Goal: Information Seeking & Learning: Learn about a topic

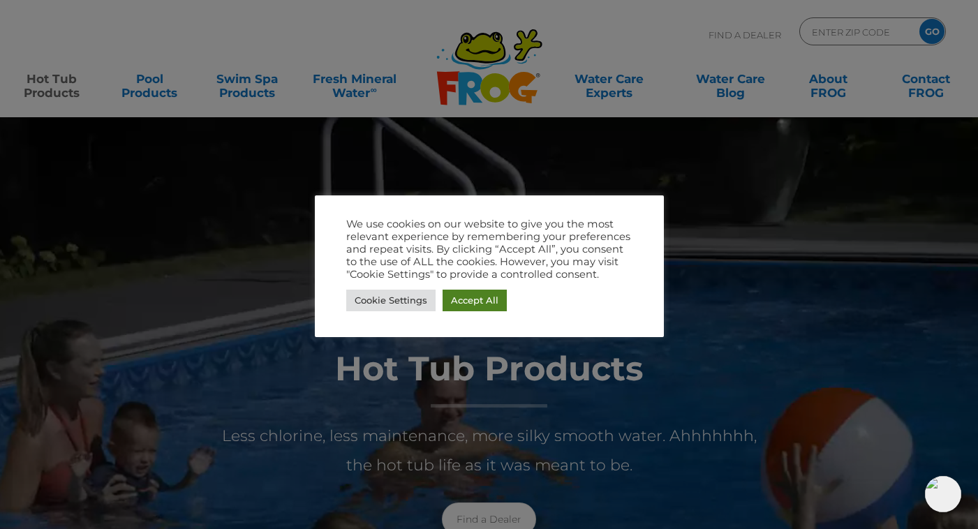
click at [468, 299] on link "Accept All" at bounding box center [475, 301] width 64 height 22
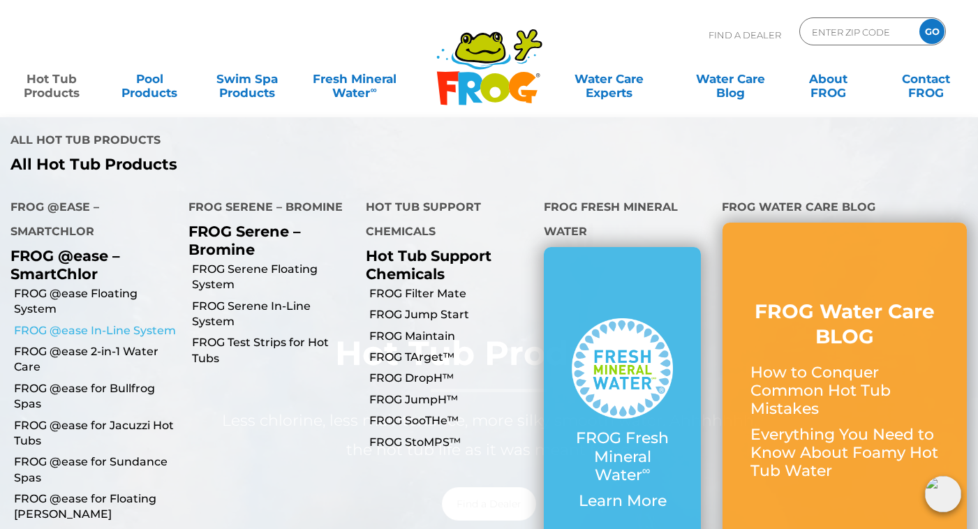
scroll to position [20, 0]
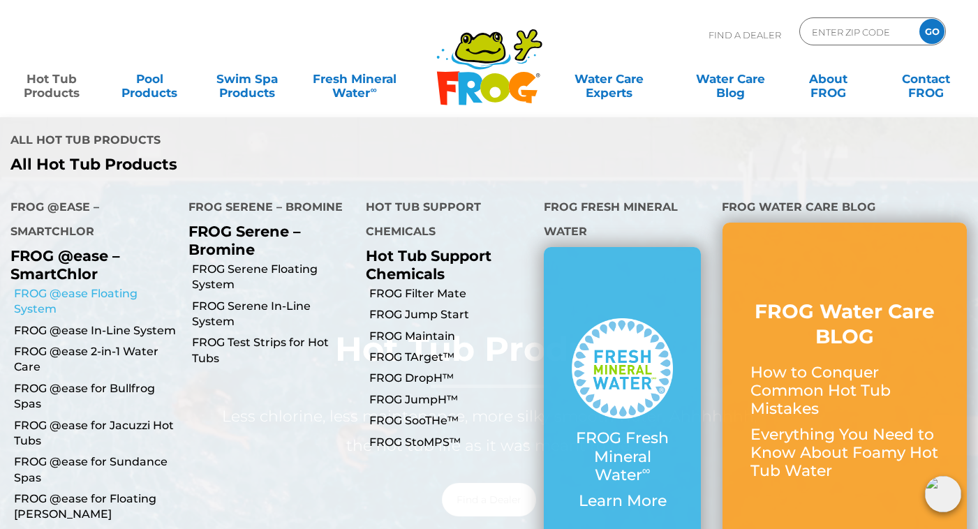
click at [73, 286] on link "FROG @ease Floating System" at bounding box center [96, 301] width 164 height 31
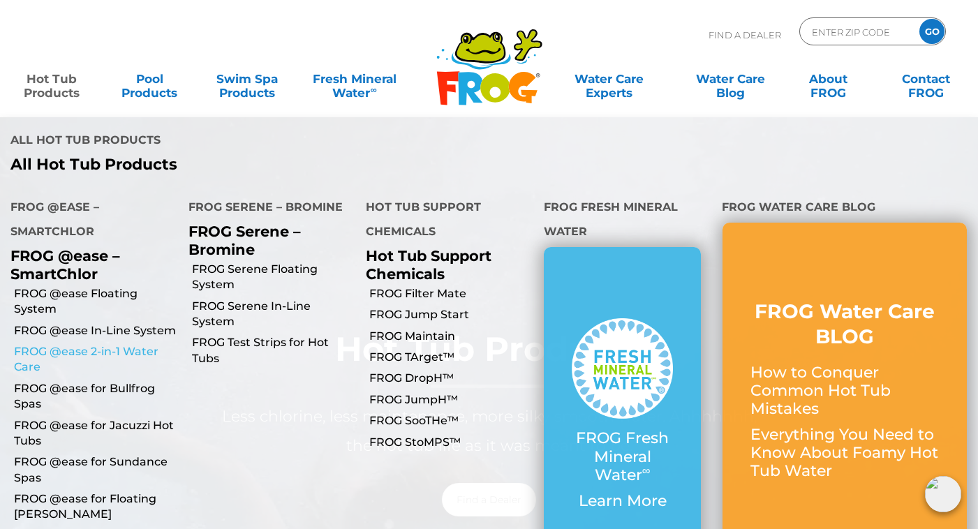
click at [66, 344] on link "FROG @ease 2-in-1 Water Care" at bounding box center [96, 359] width 164 height 31
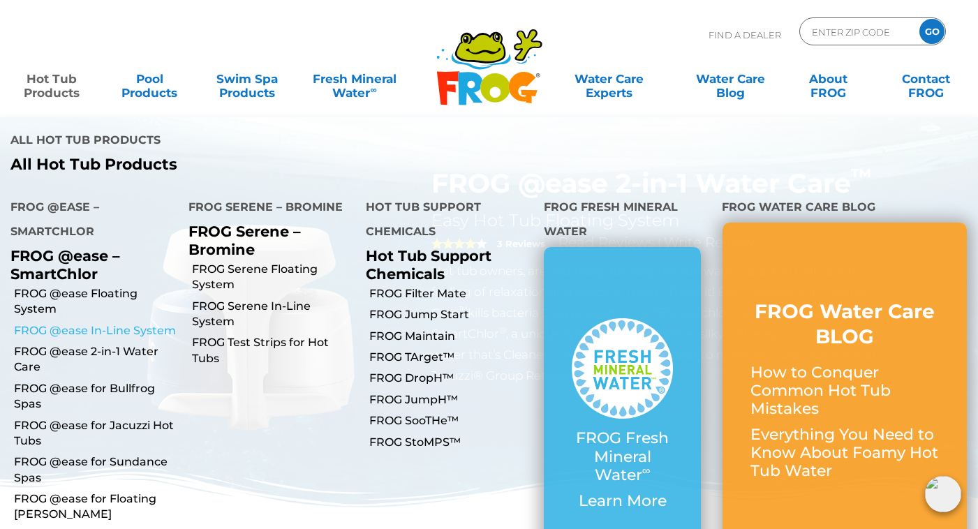
click at [57, 323] on link "FROG @ease In-Line System" at bounding box center [96, 330] width 164 height 15
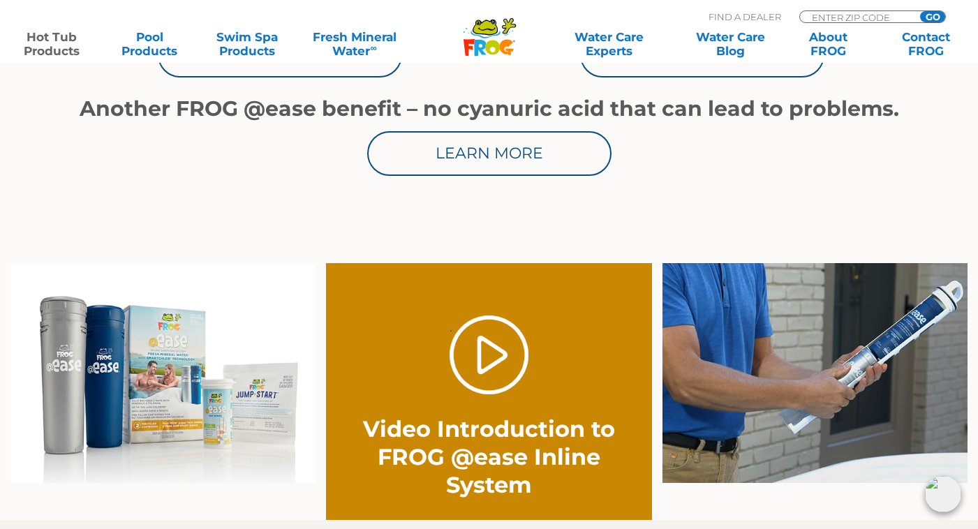
scroll to position [920, 0]
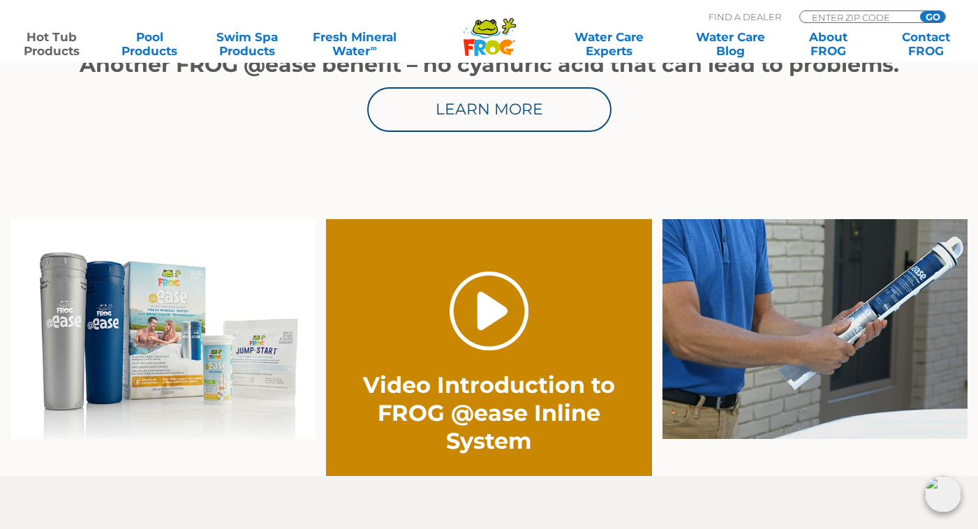
click at [492, 316] on link "." at bounding box center [489, 311] width 79 height 79
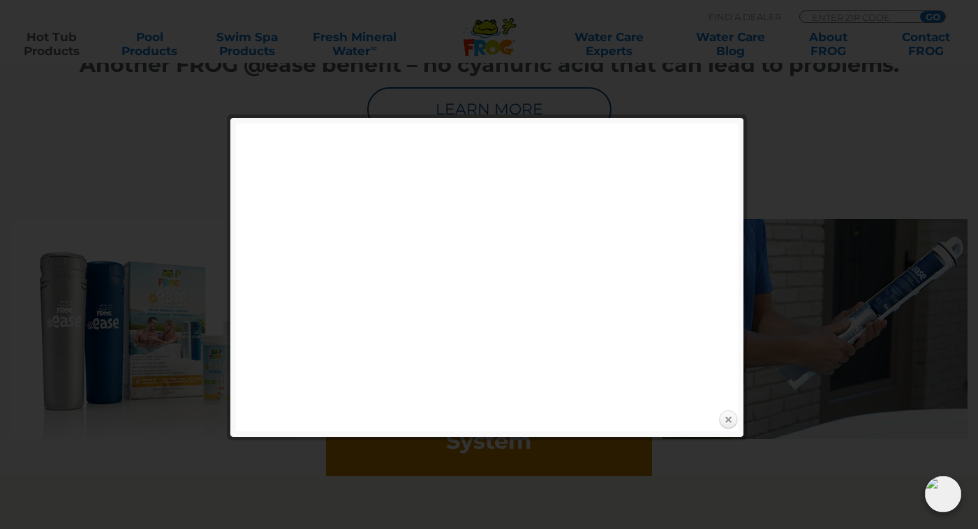
click at [730, 418] on link "Close" at bounding box center [728, 420] width 21 height 21
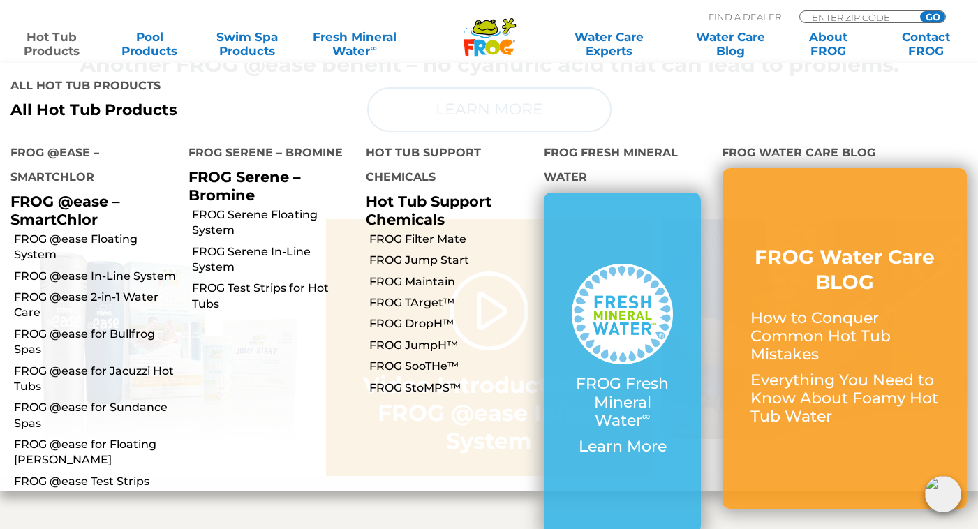
click at [61, 44] on link "Hot Tub Products" at bounding box center [52, 44] width 76 height 28
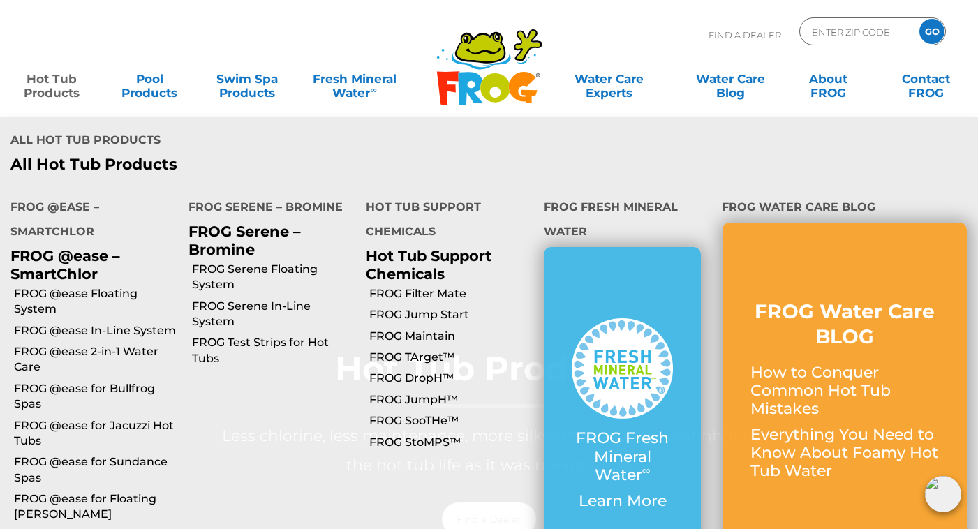
click at [53, 82] on link "Hot Tub Products" at bounding box center [52, 79] width 76 height 28
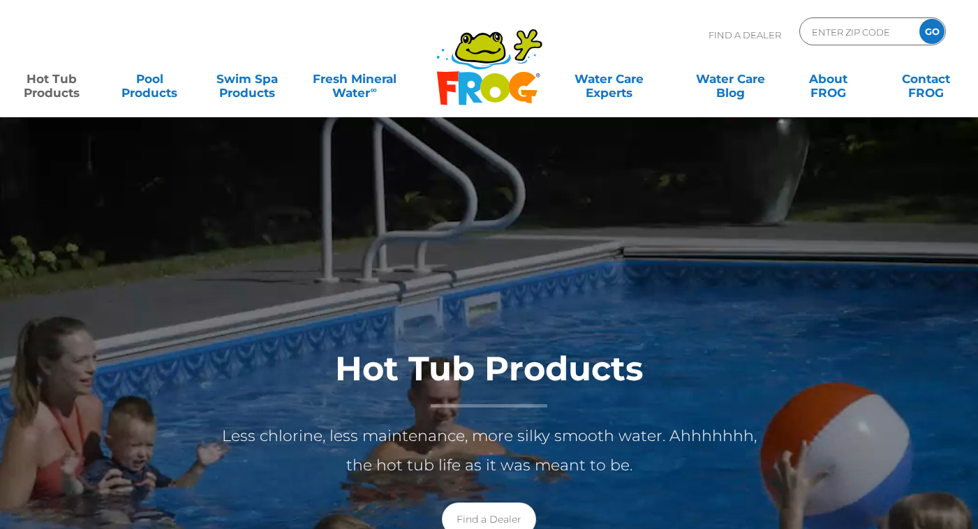
click at [53, 82] on link "Hot Tub Products" at bounding box center [52, 79] width 76 height 28
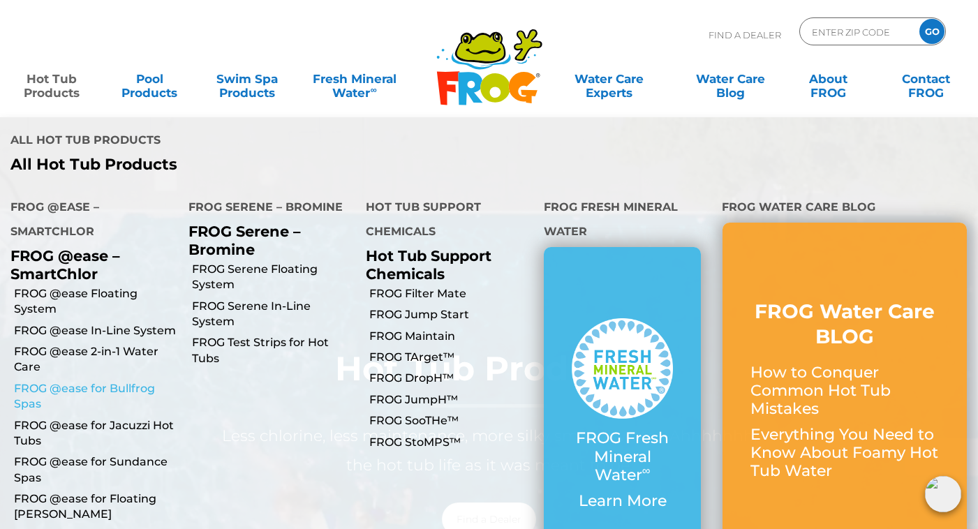
click at [69, 381] on link "FROG @ease for Bullfrog Spas" at bounding box center [96, 396] width 164 height 31
